Goal: Task Accomplishment & Management: Use online tool/utility

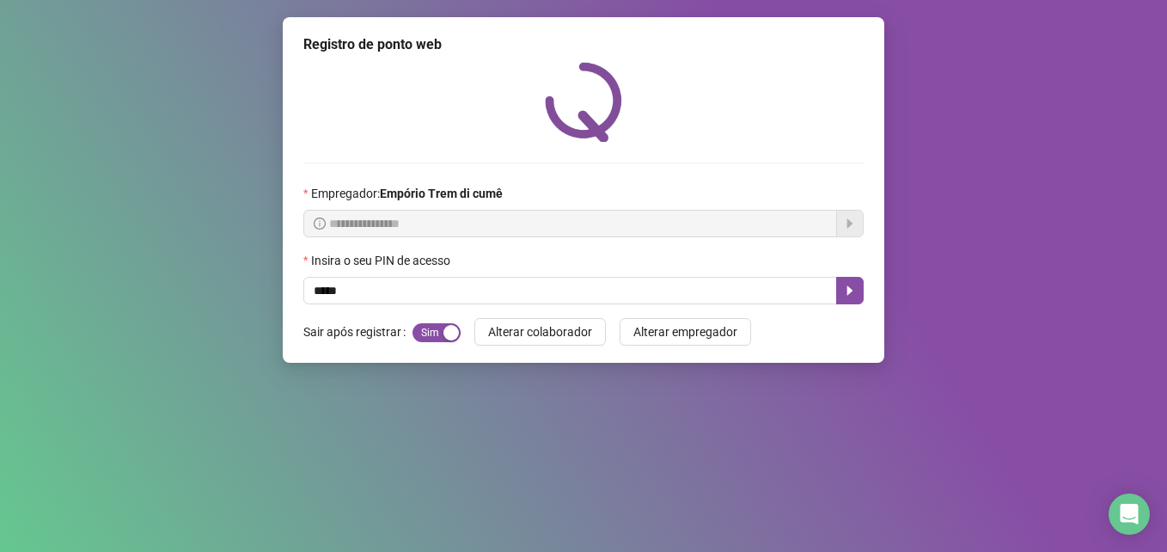
type input "*****"
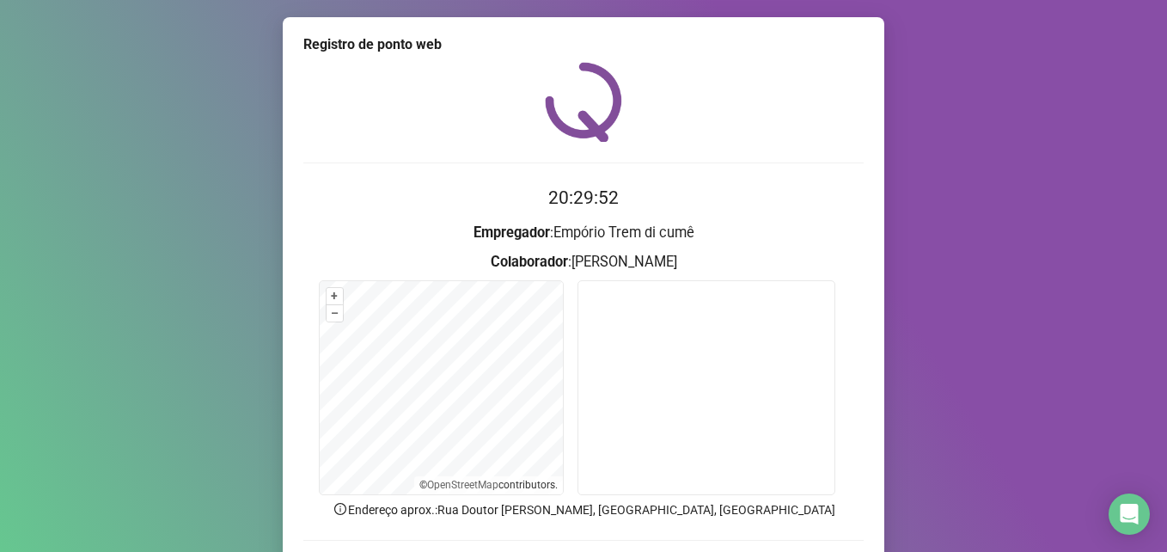
scroll to position [119, 0]
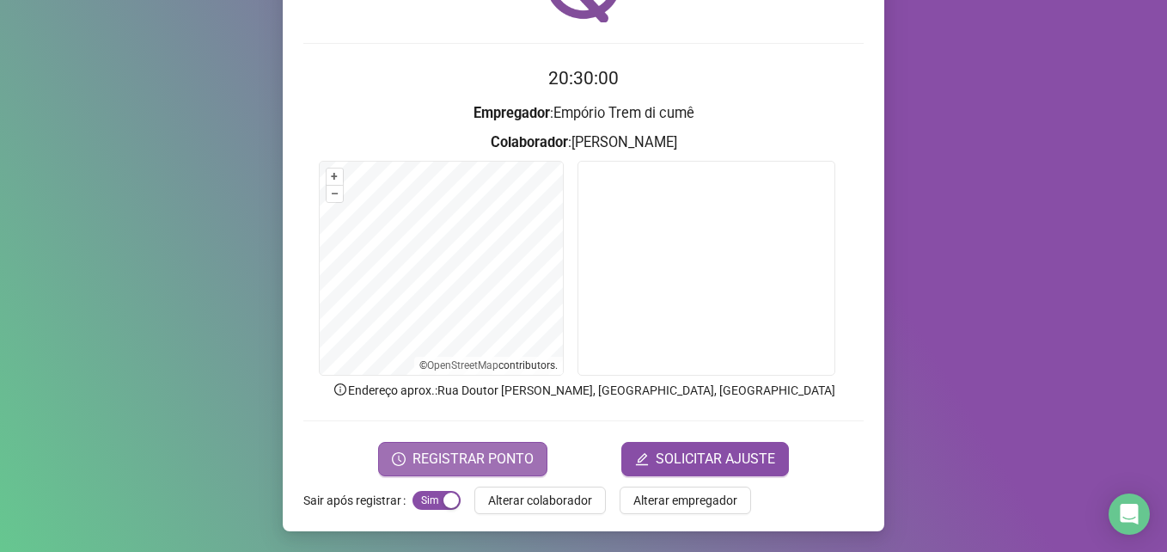
click at [459, 461] on span "REGISTRAR PONTO" at bounding box center [473, 459] width 121 height 21
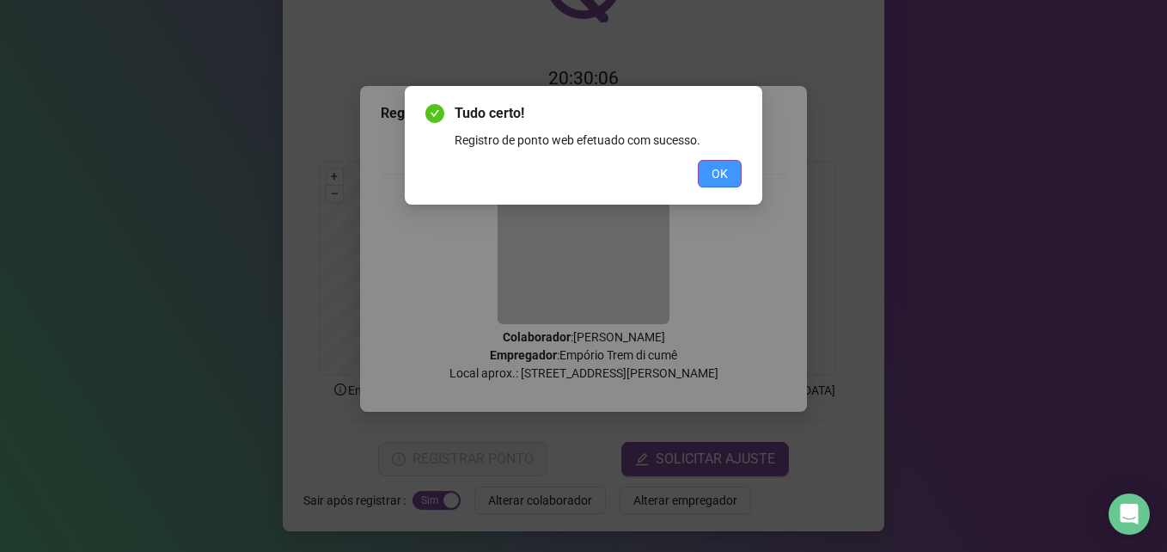
click at [716, 175] on span "OK" at bounding box center [720, 173] width 16 height 19
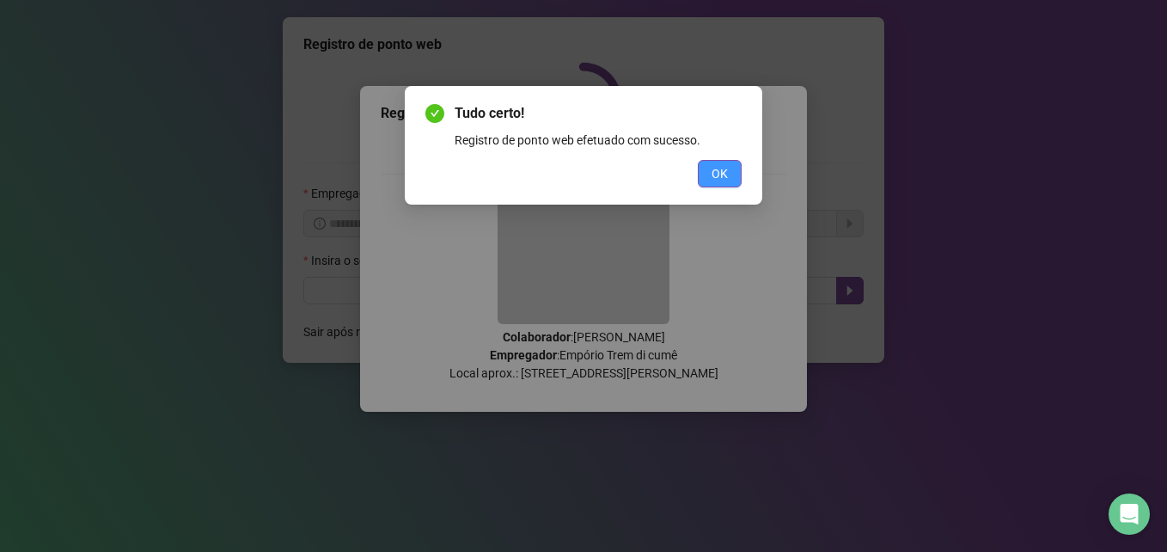
scroll to position [0, 0]
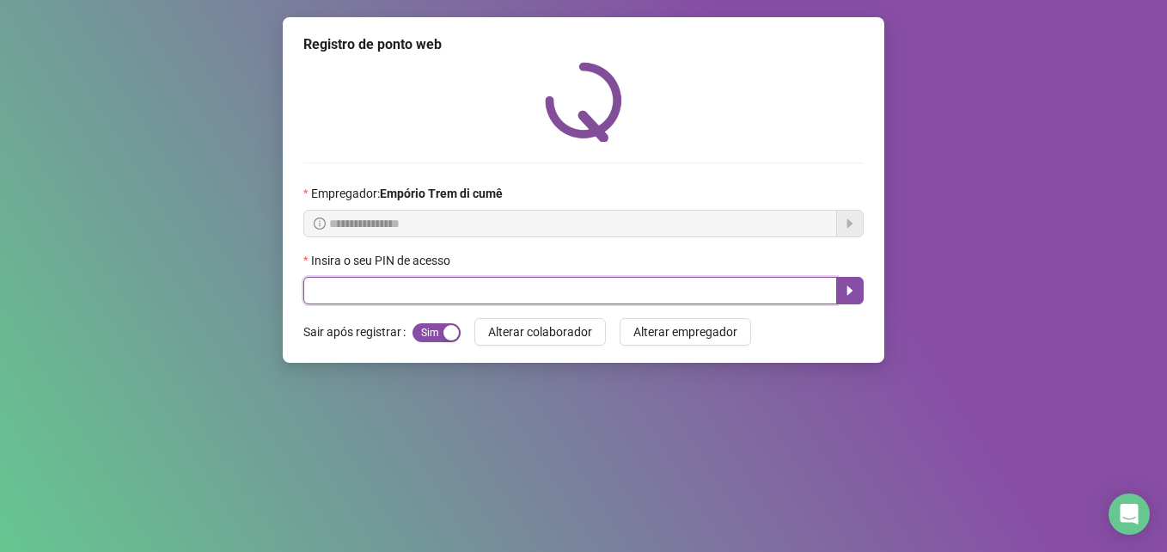
click at [809, 295] on input "text" at bounding box center [570, 291] width 534 height 28
type input "*****"
click at [854, 292] on icon "caret-right" at bounding box center [850, 291] width 14 height 14
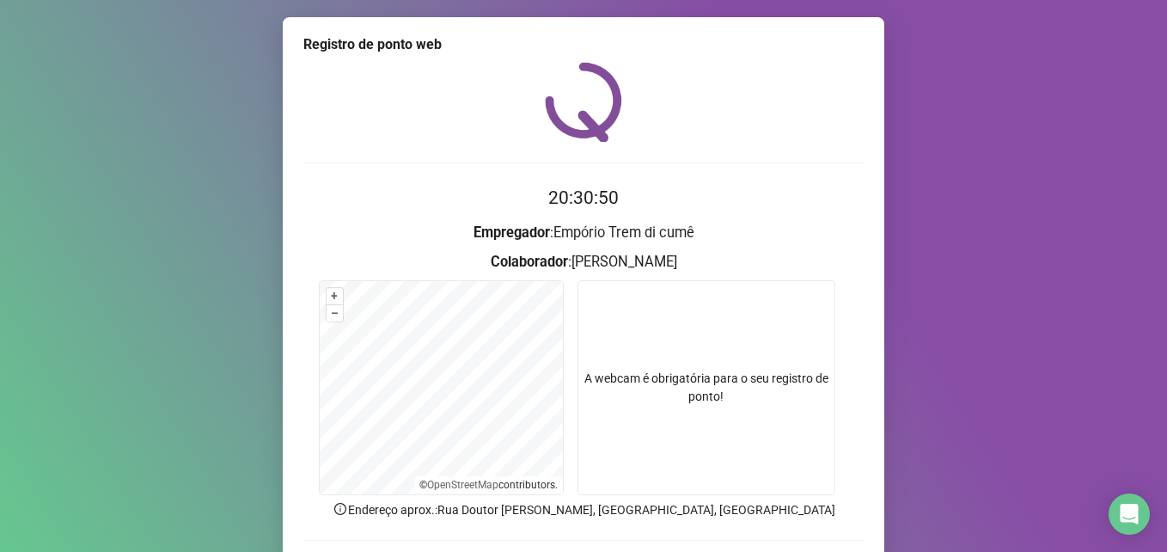
scroll to position [119, 0]
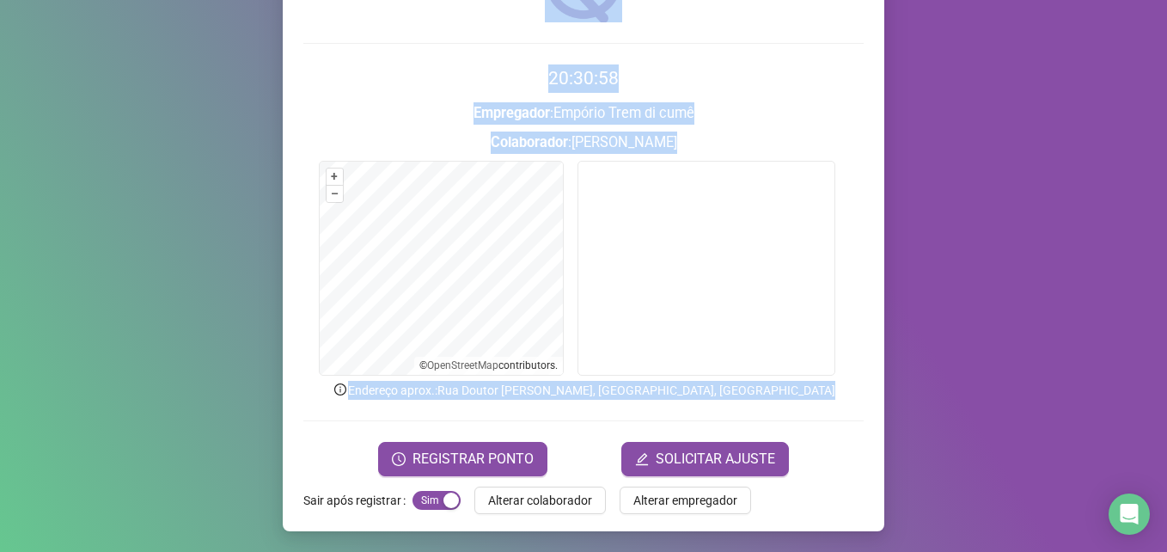
click at [0, 420] on html "Página inicial Registrar ponto Espelho de ponto Meus registros Minhas solicitaç…" at bounding box center [583, 276] width 1167 height 552
click at [477, 456] on span "REGISTRAR PONTO" at bounding box center [473, 459] width 121 height 21
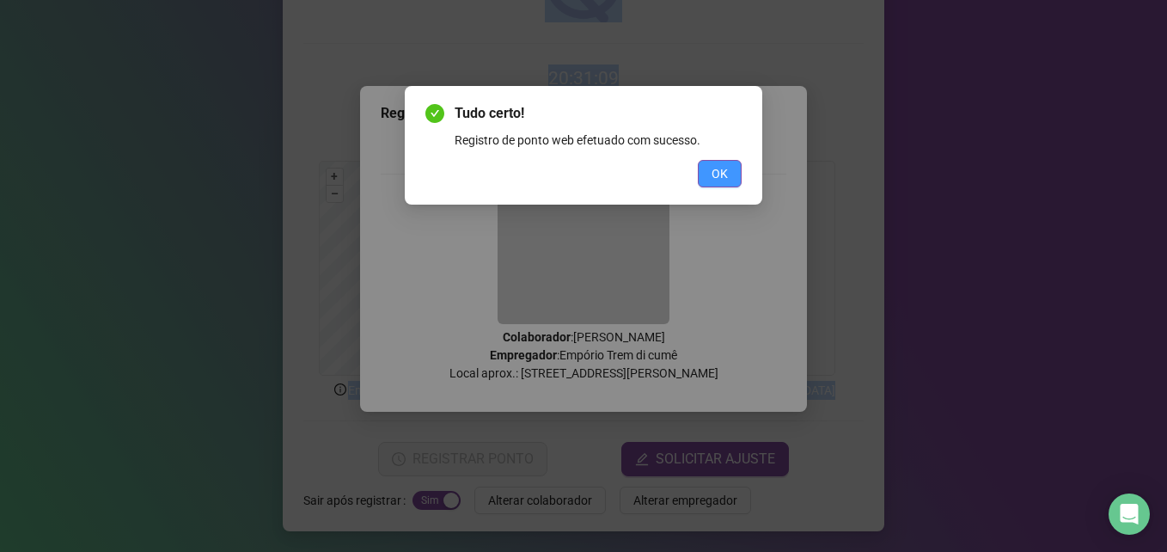
click at [715, 168] on span "OK" at bounding box center [720, 173] width 16 height 19
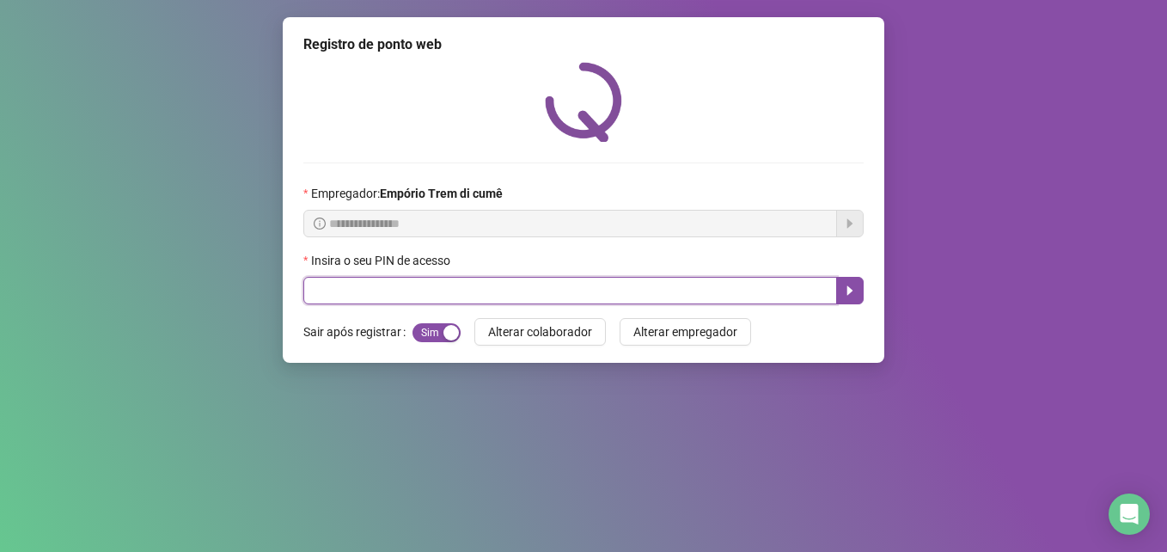
click at [434, 290] on input "text" at bounding box center [570, 291] width 534 height 28
type input "*****"
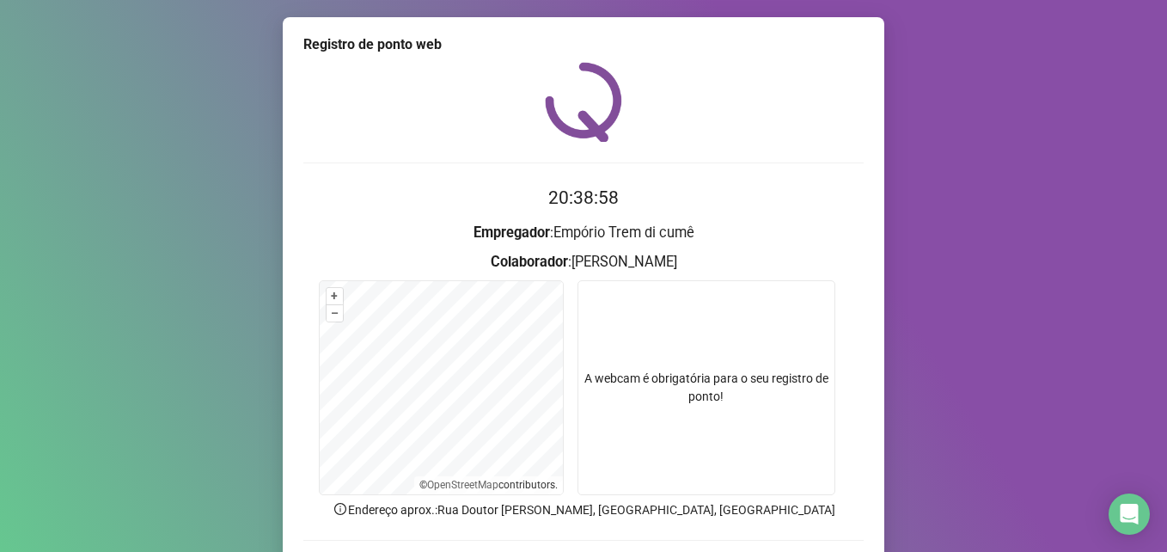
scroll to position [119, 0]
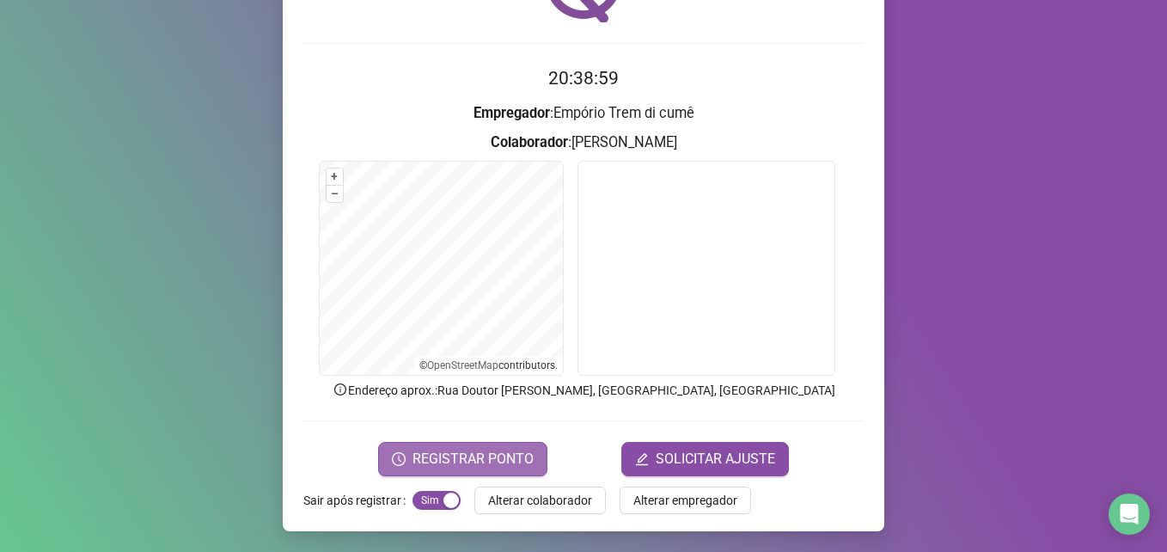
click at [486, 455] on span "REGISTRAR PONTO" at bounding box center [473, 459] width 121 height 21
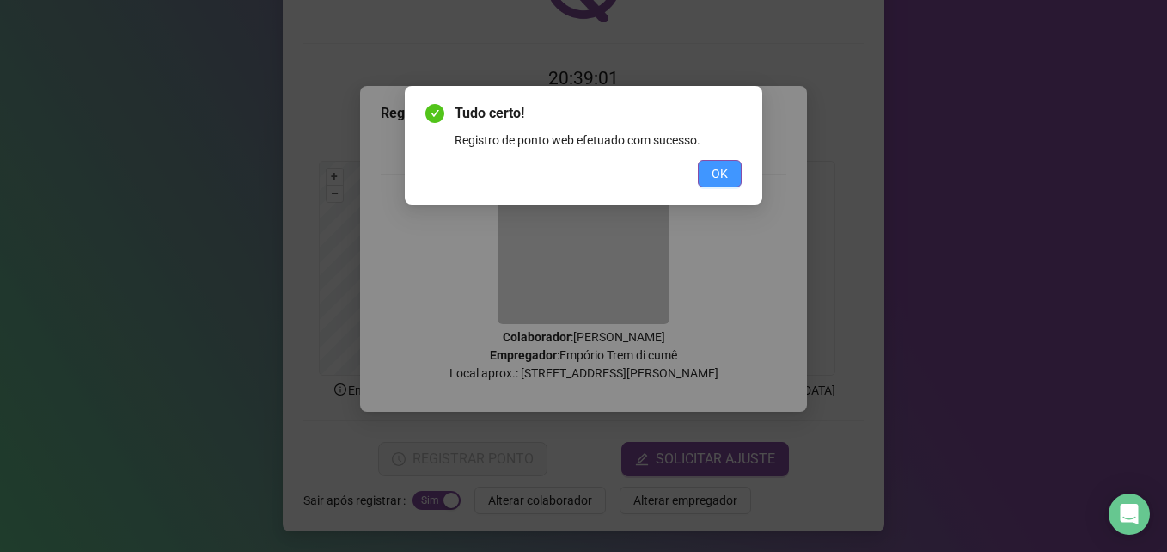
click at [731, 176] on button "OK" at bounding box center [720, 174] width 44 height 28
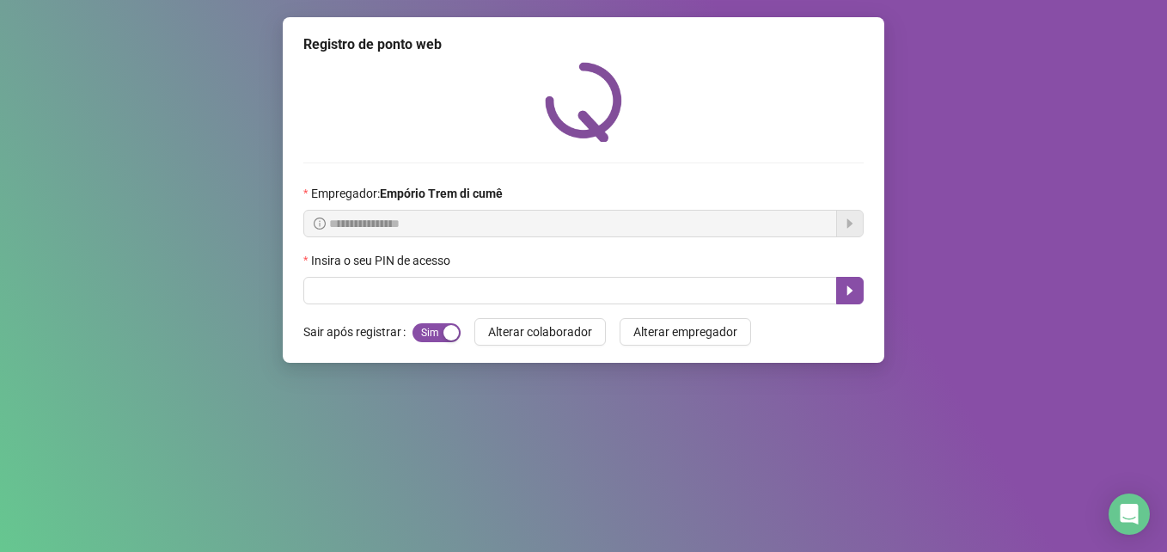
scroll to position [0, 0]
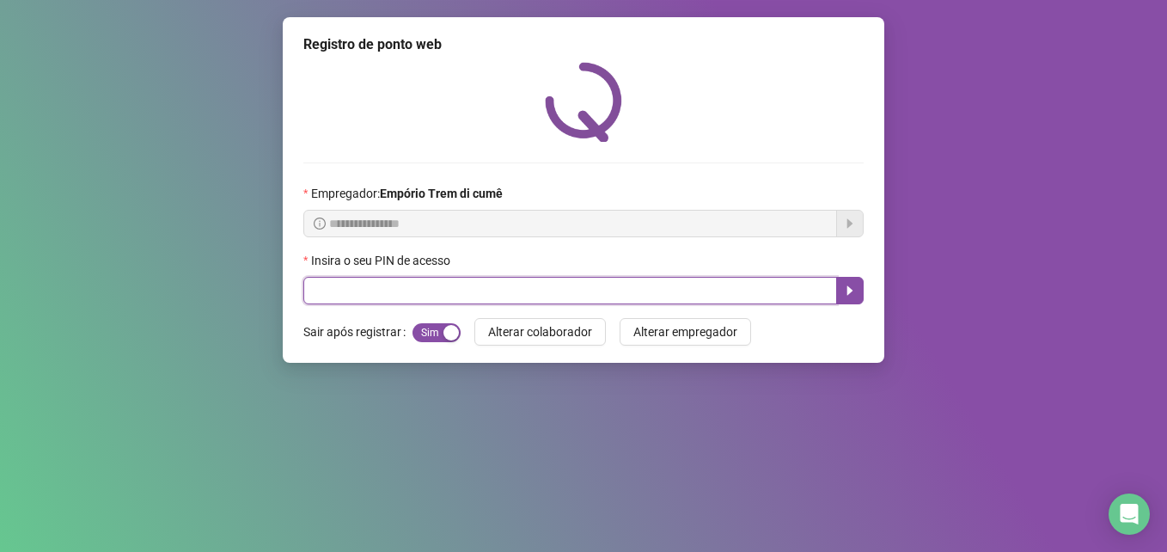
click at [453, 301] on input "text" at bounding box center [570, 291] width 534 height 28
type input "*****"
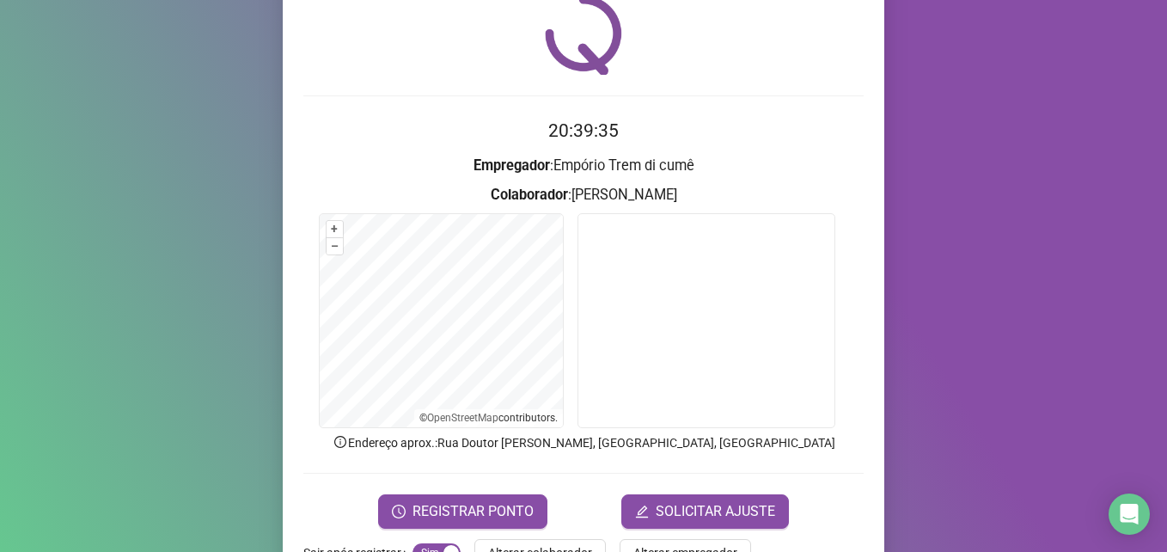
scroll to position [119, 0]
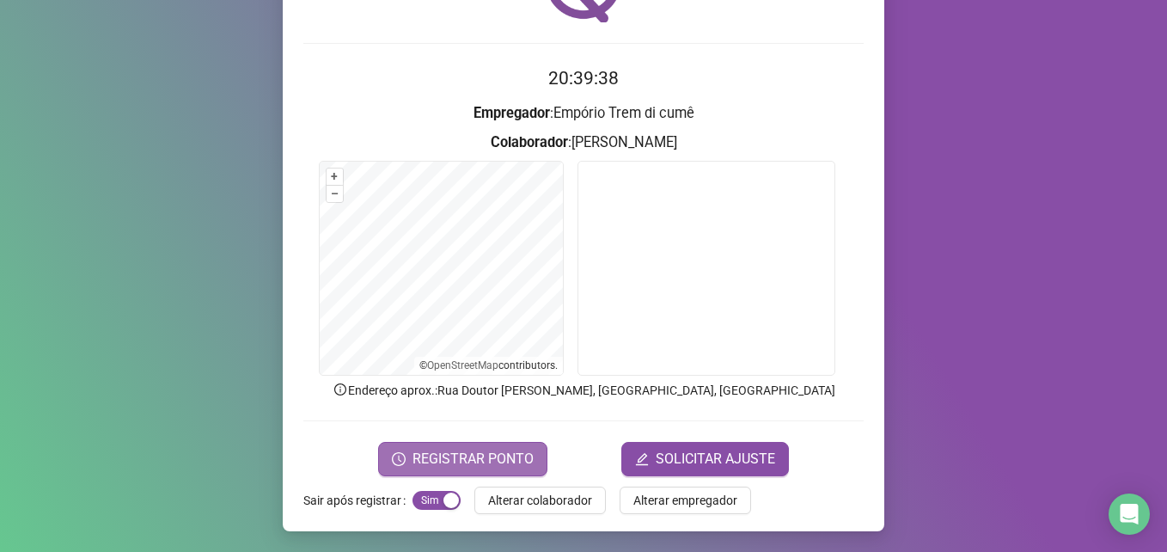
click at [479, 455] on span "REGISTRAR PONTO" at bounding box center [473, 459] width 121 height 21
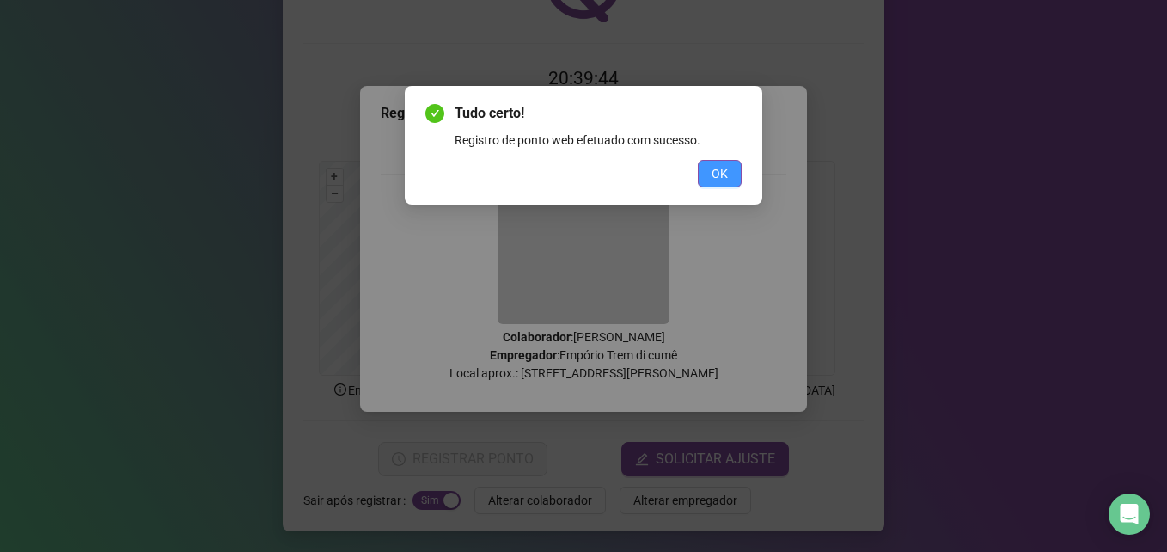
click at [729, 167] on button "OK" at bounding box center [720, 174] width 44 height 28
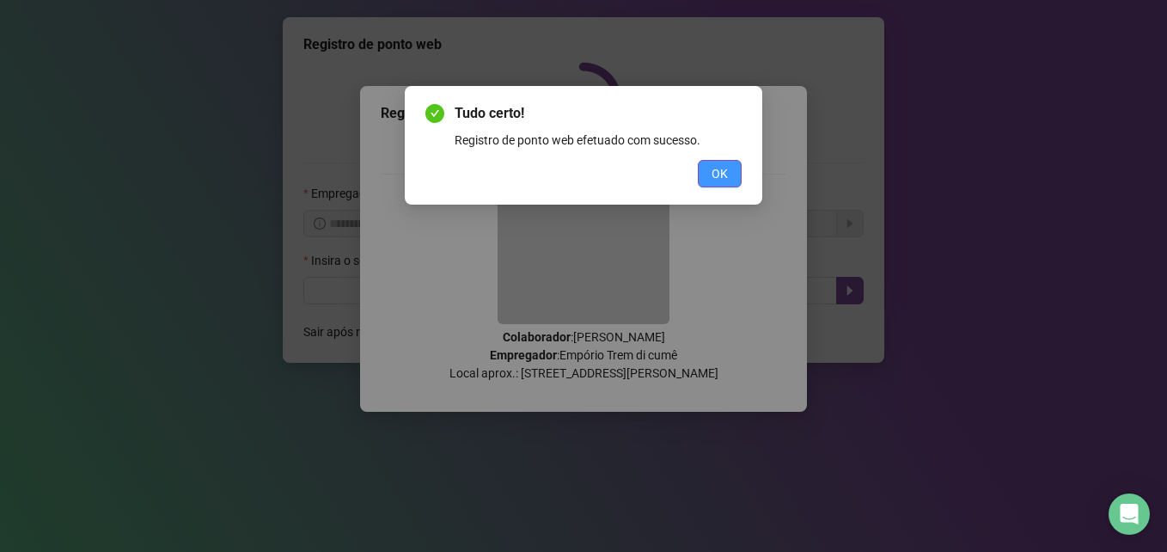
scroll to position [0, 0]
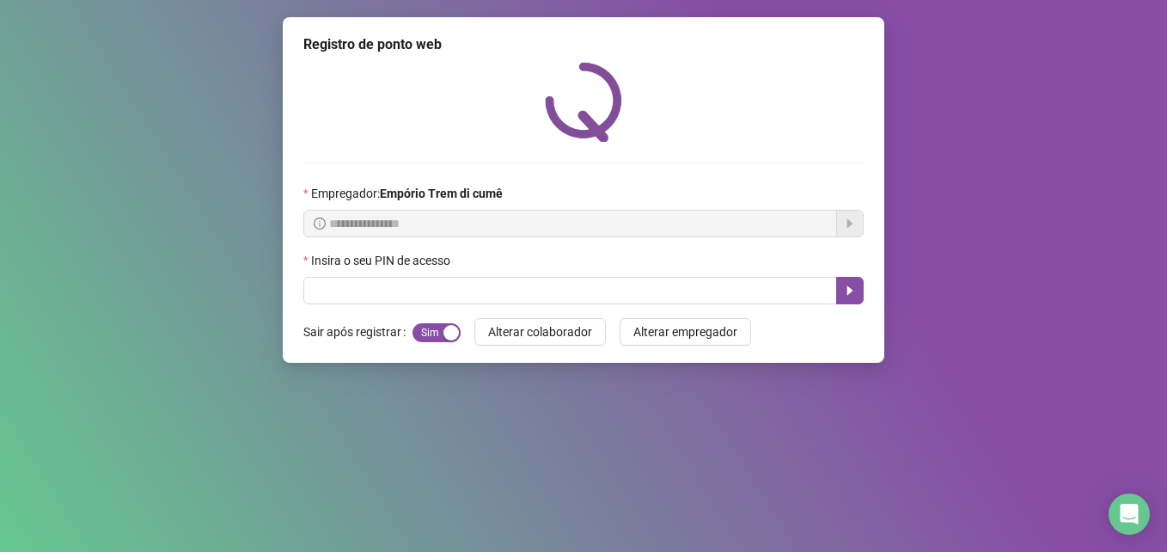
click at [328, 274] on div "Insira o seu PIN de acesso" at bounding box center [583, 264] width 560 height 26
drag, startPoint x: 338, startPoint y: 278, endPoint x: 338, endPoint y: 292, distance: 14.6
click at [338, 279] on div "Insira o seu PIN de acesso" at bounding box center [583, 277] width 560 height 53
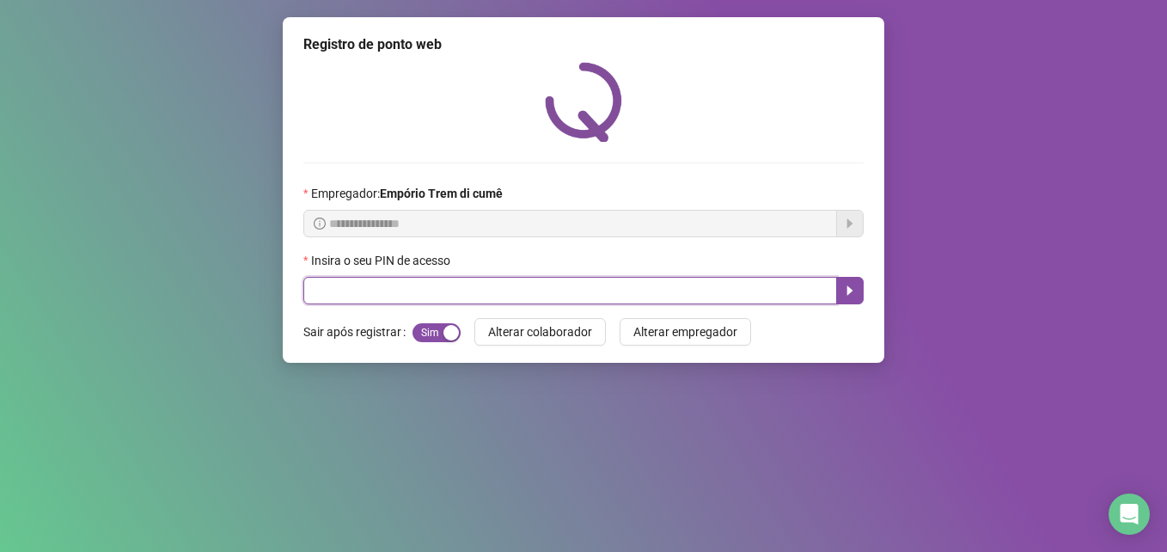
click at [339, 292] on input "text" at bounding box center [570, 291] width 534 height 28
type input "*****"
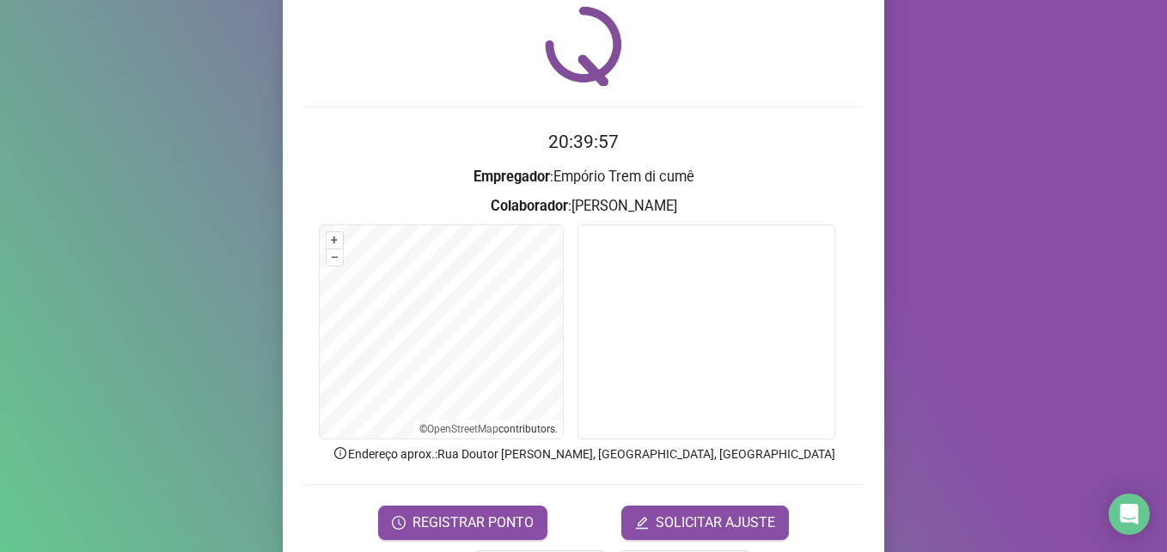
scroll to position [86, 0]
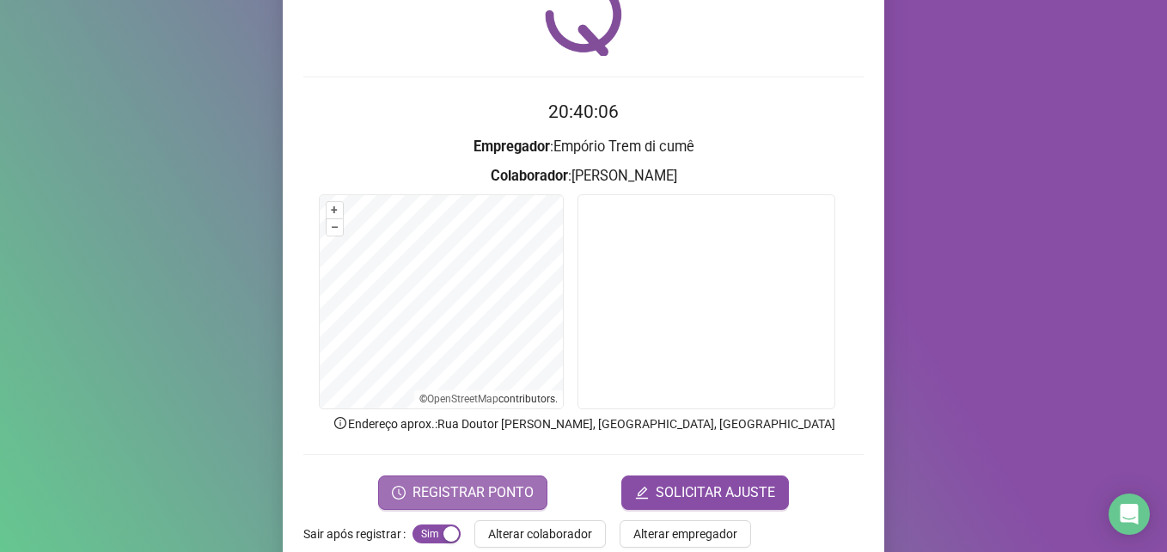
click at [523, 489] on span "REGISTRAR PONTO" at bounding box center [473, 492] width 121 height 21
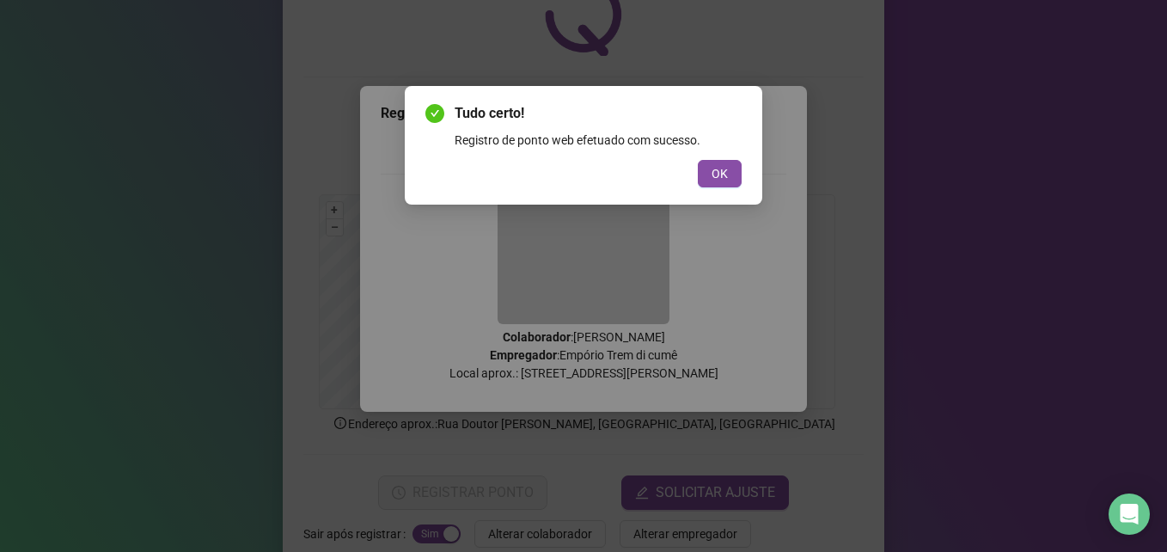
click at [744, 176] on div "Tudo certo! Registro de ponto web efetuado com sucesso. OK" at bounding box center [584, 145] width 358 height 119
click at [736, 176] on button "OK" at bounding box center [720, 174] width 44 height 28
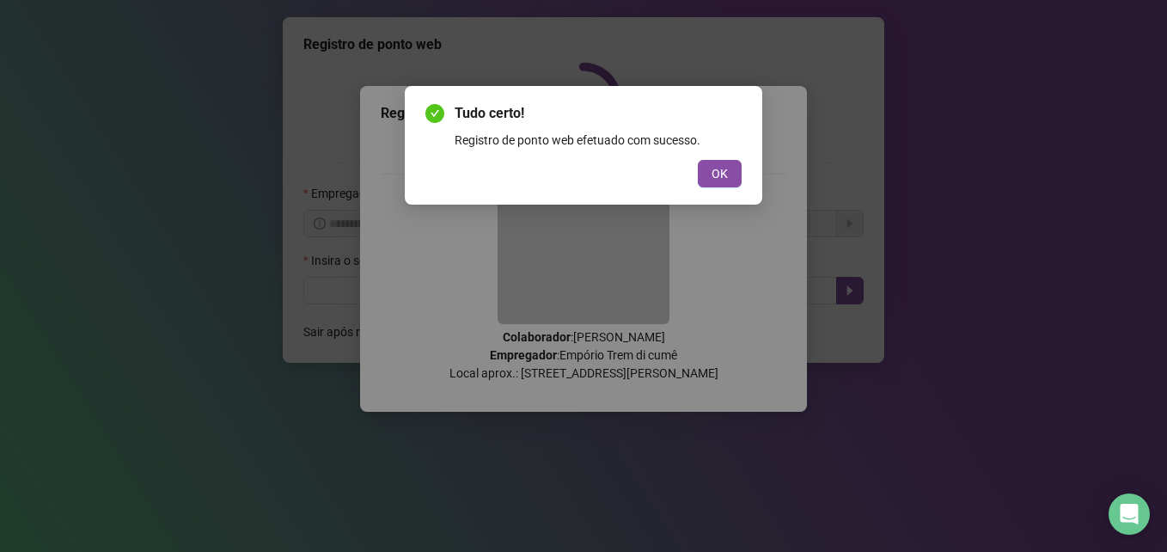
scroll to position [0, 0]
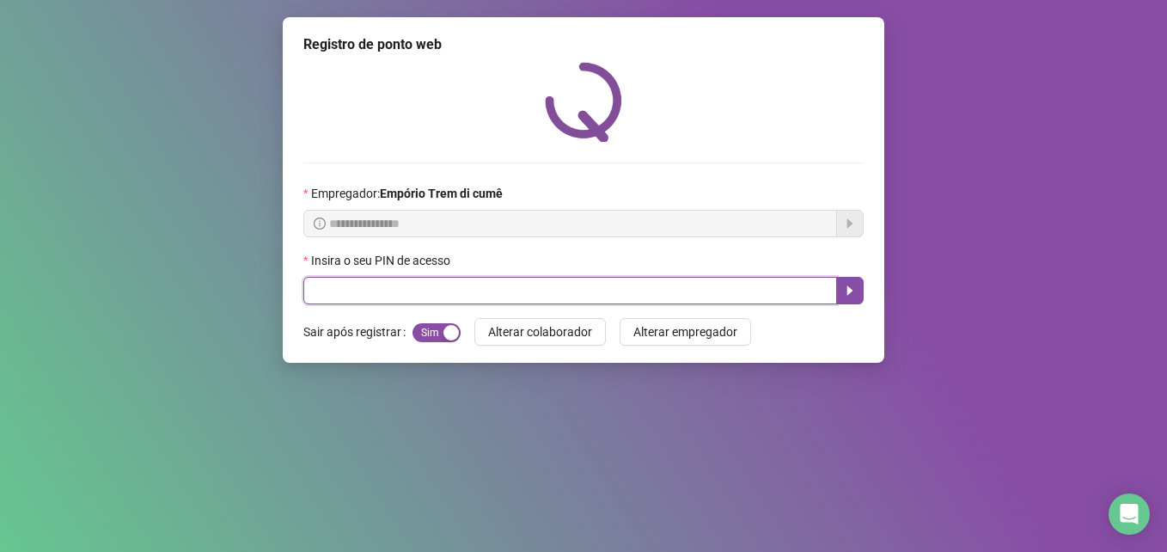
click at [361, 277] on input "text" at bounding box center [570, 291] width 534 height 28
type input "*****"
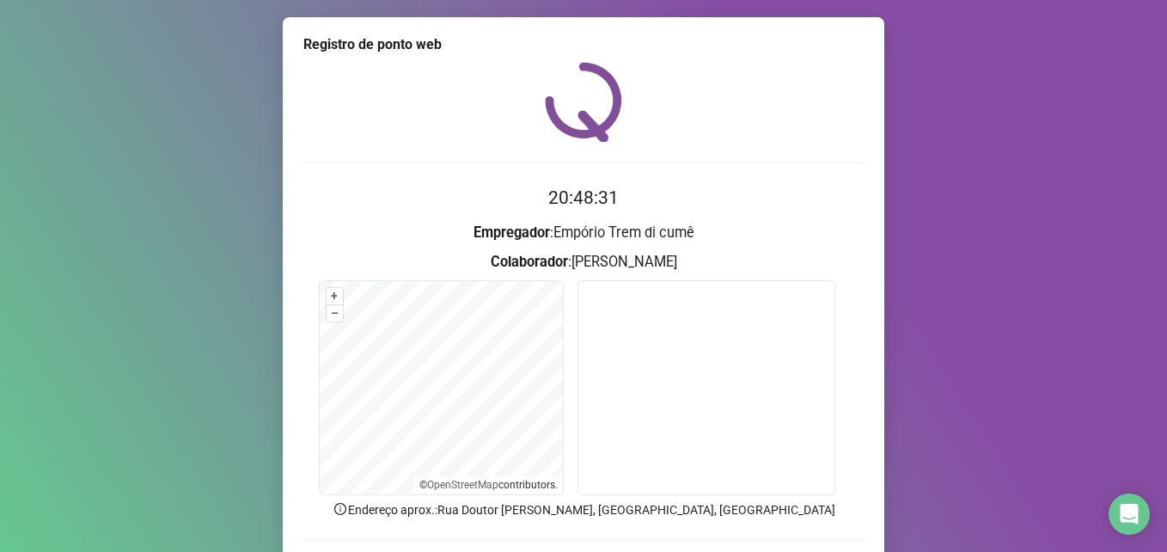
scroll to position [119, 0]
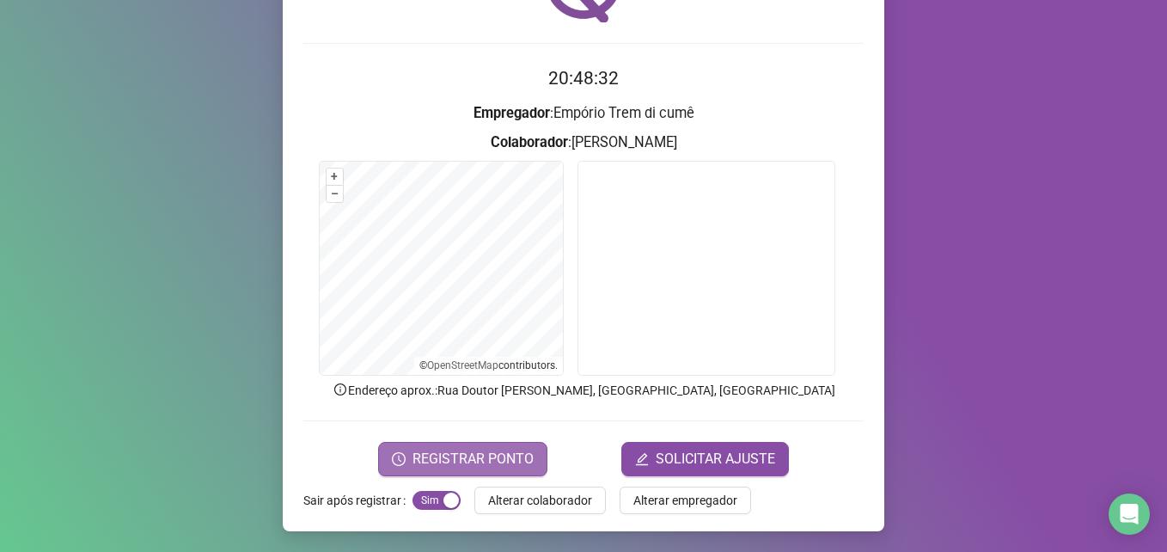
click at [475, 449] on span "REGISTRAR PONTO" at bounding box center [473, 459] width 121 height 21
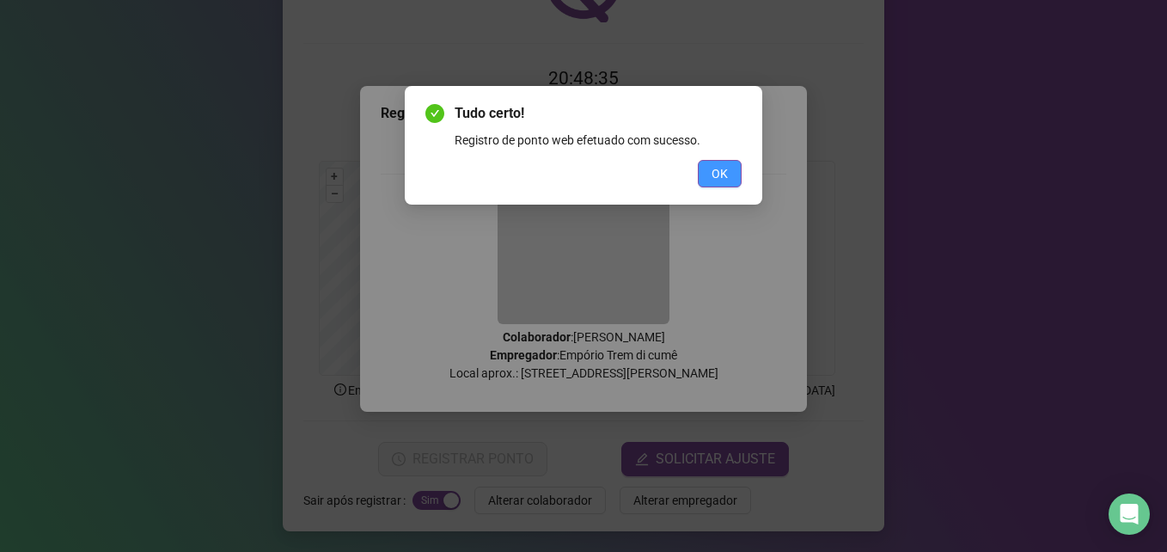
click at [722, 173] on span "OK" at bounding box center [720, 173] width 16 height 19
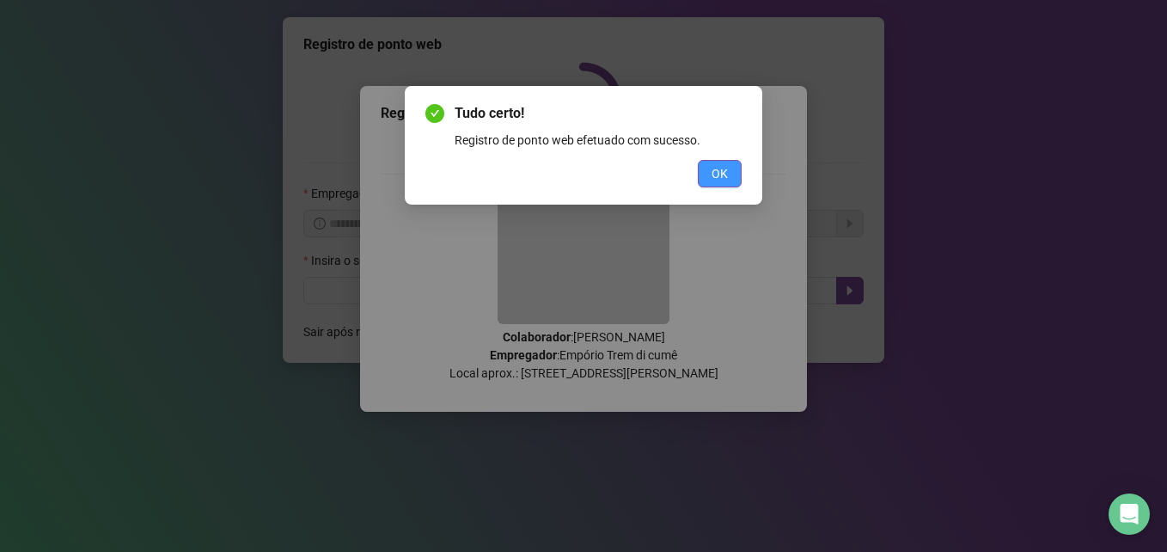
scroll to position [0, 0]
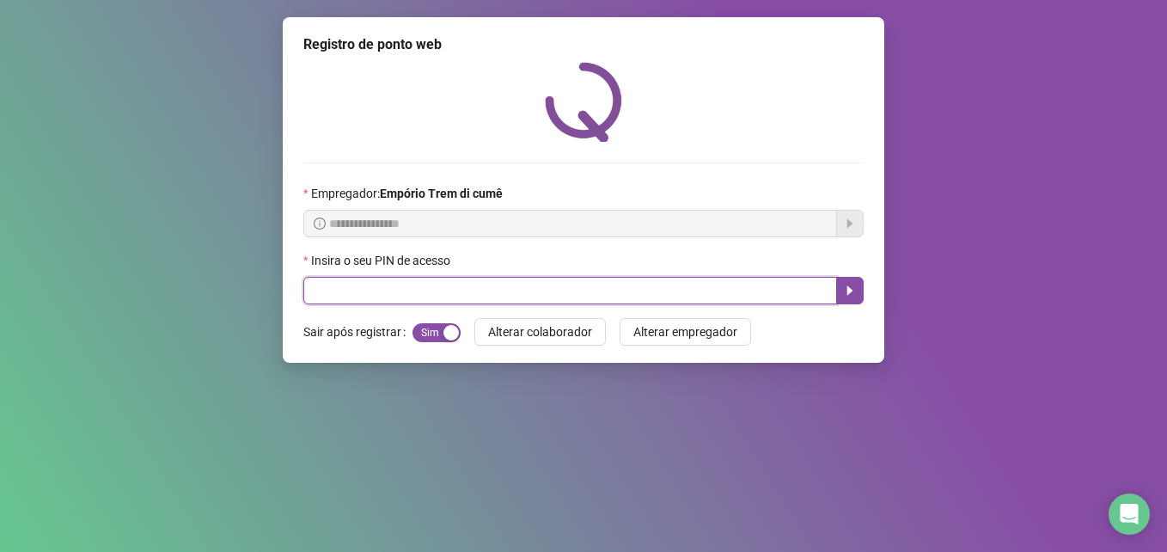
click at [555, 299] on input "text" at bounding box center [570, 291] width 534 height 28
type input "*****"
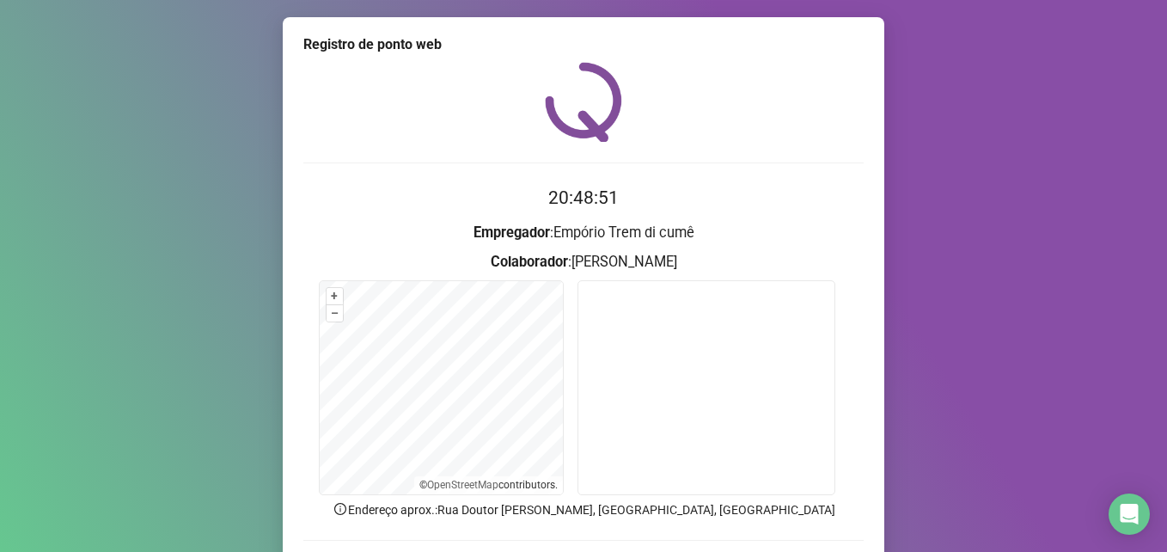
scroll to position [119, 0]
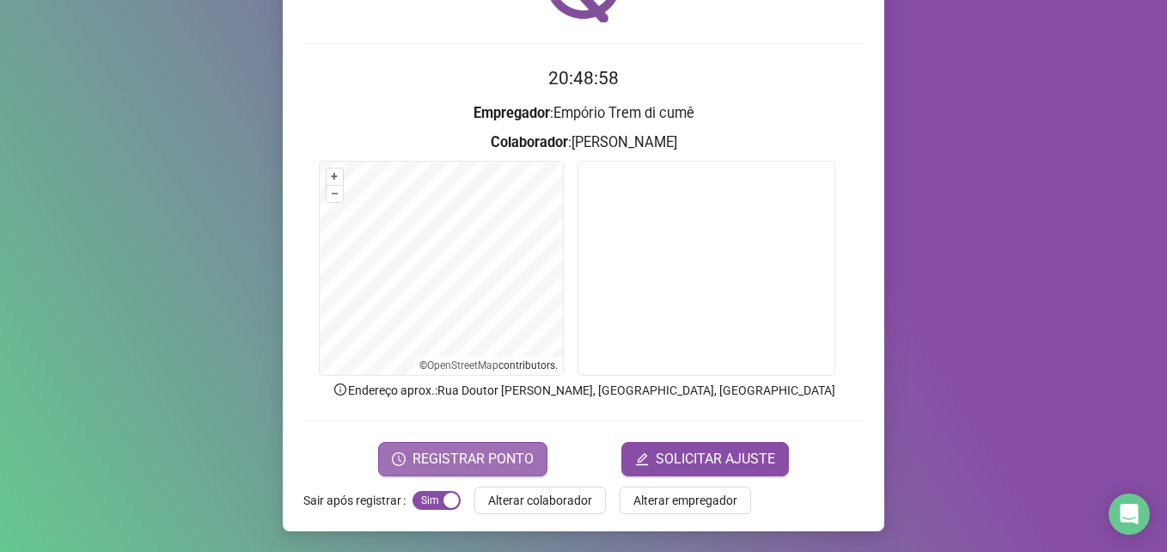
click at [492, 456] on span "REGISTRAR PONTO" at bounding box center [473, 459] width 121 height 21
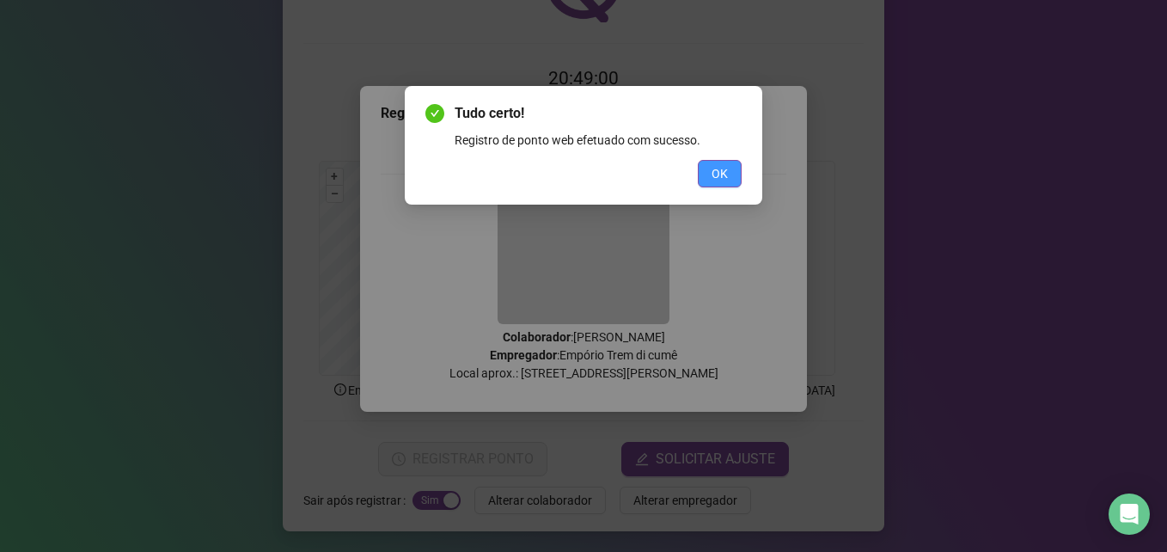
click at [712, 165] on span "OK" at bounding box center [720, 173] width 16 height 19
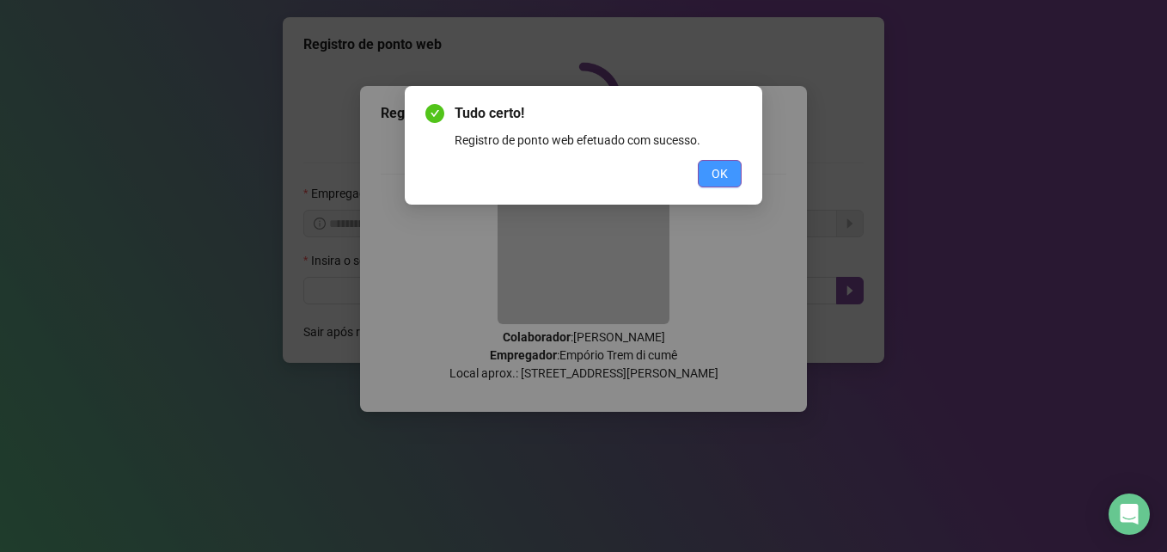
scroll to position [0, 0]
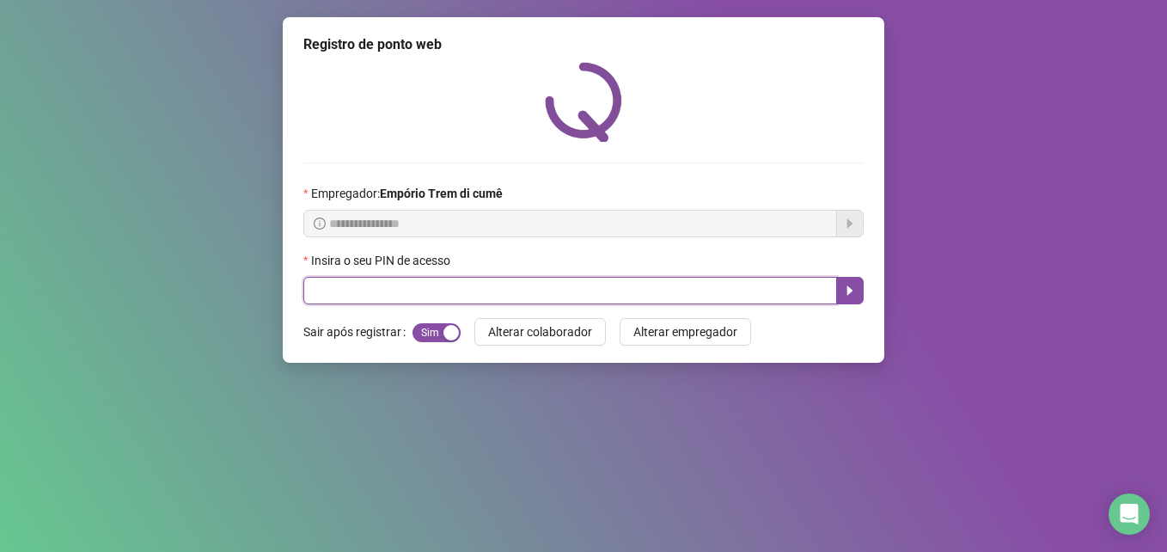
click at [525, 294] on input "text" at bounding box center [570, 291] width 534 height 28
